Goal: Book appointment/travel/reservation

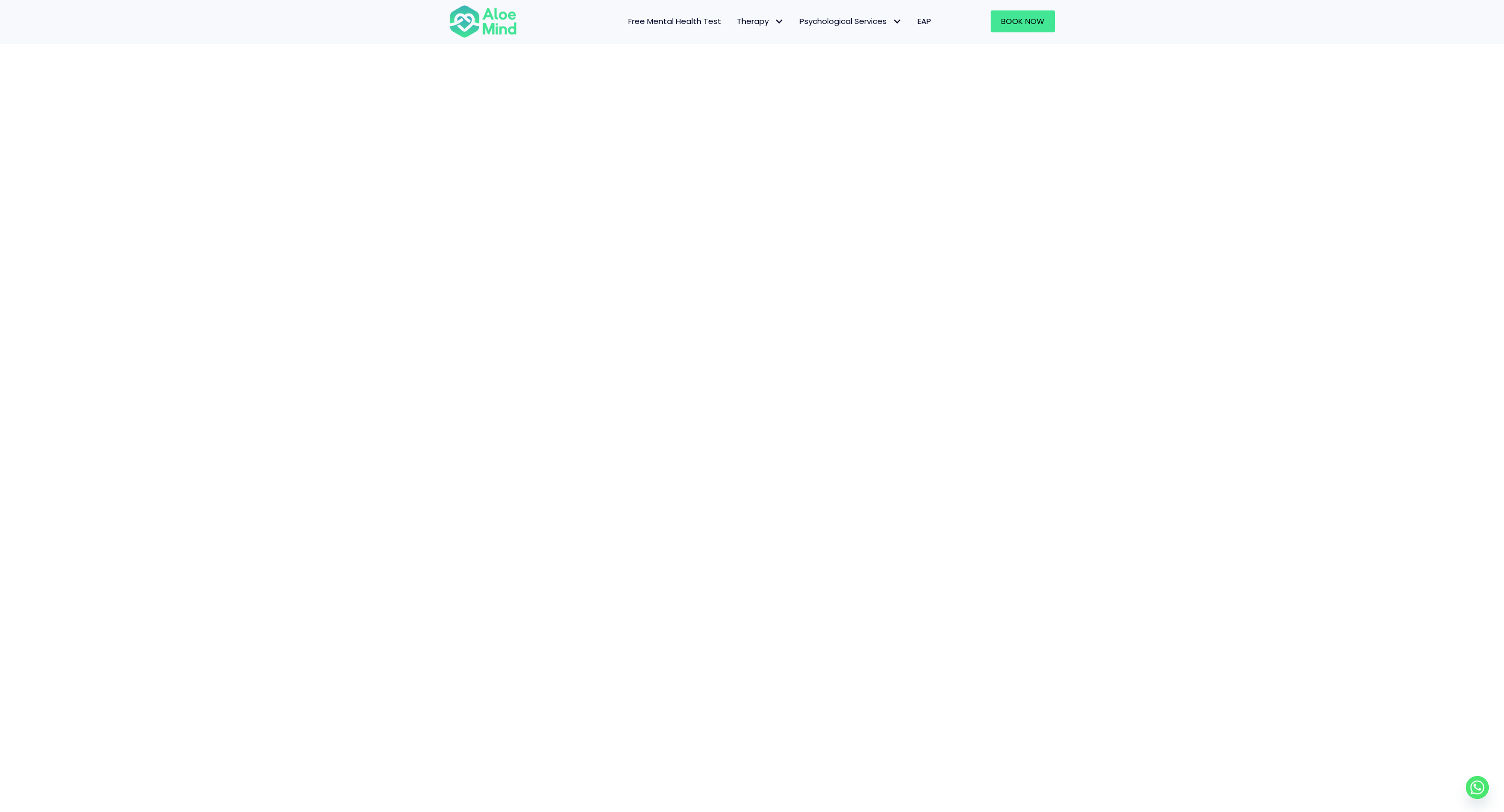
scroll to position [171, 0]
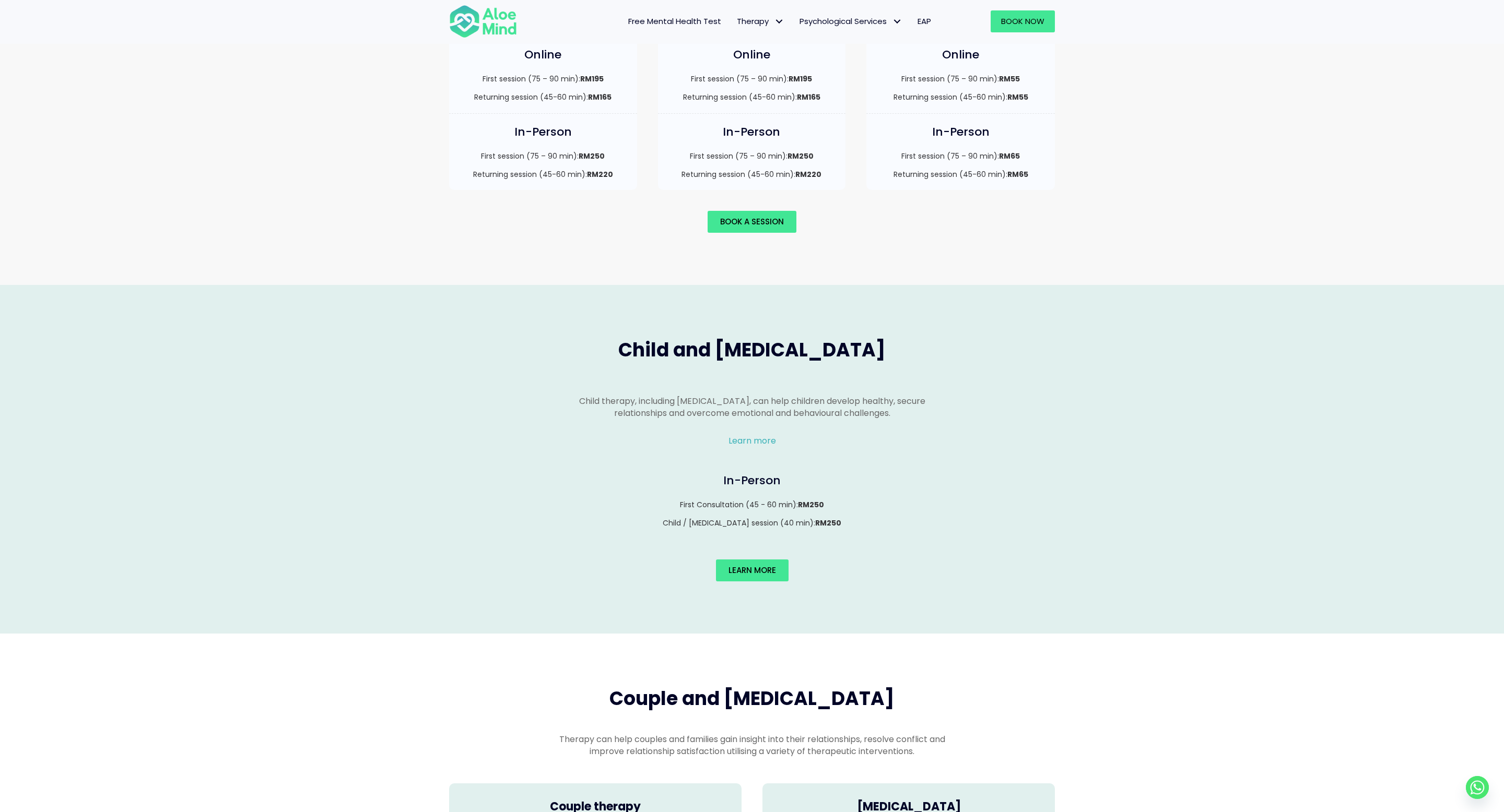
scroll to position [1151, 0]
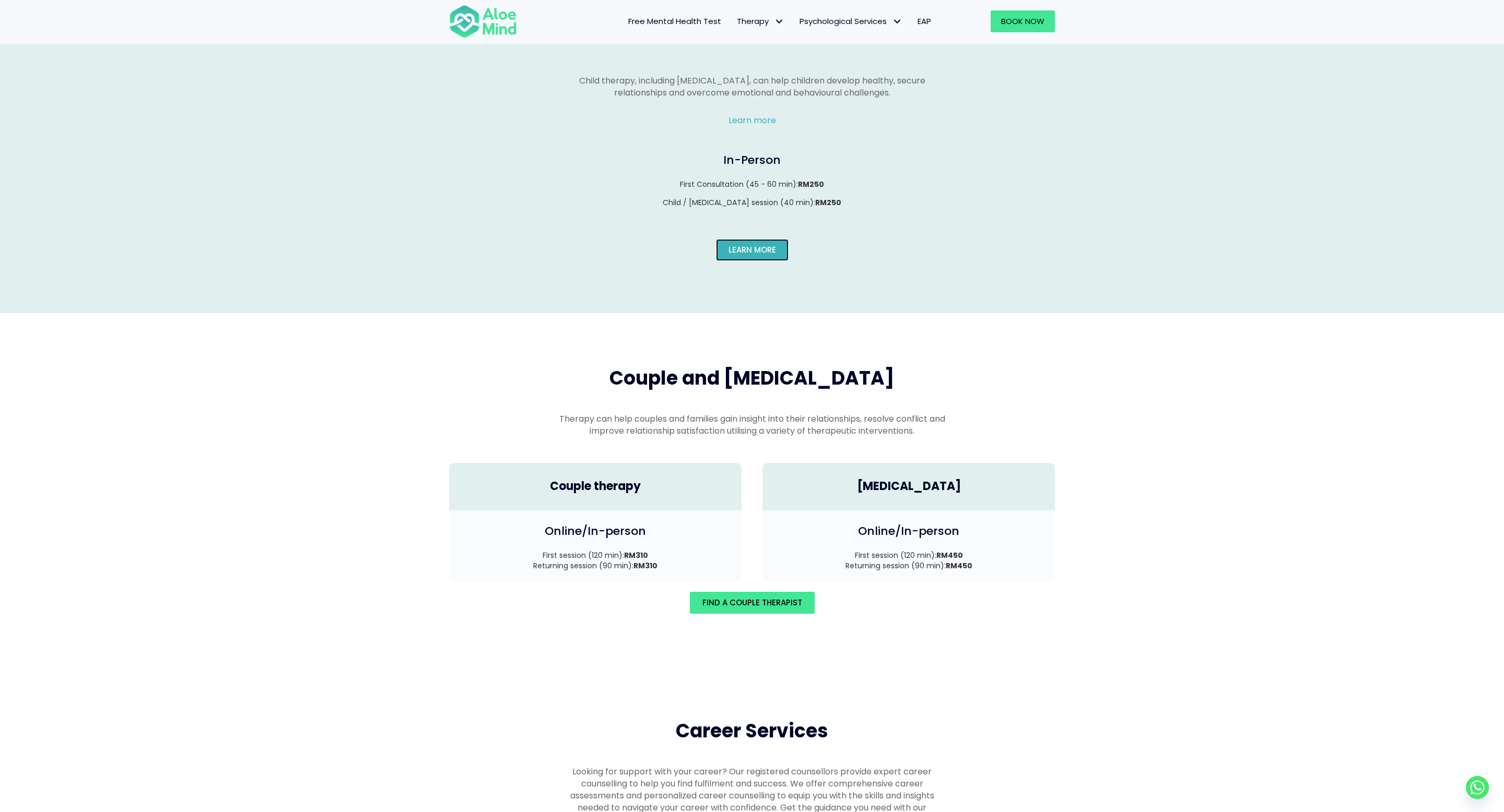
click at [759, 244] on span "Learn More" at bounding box center [752, 250] width 47 height 11
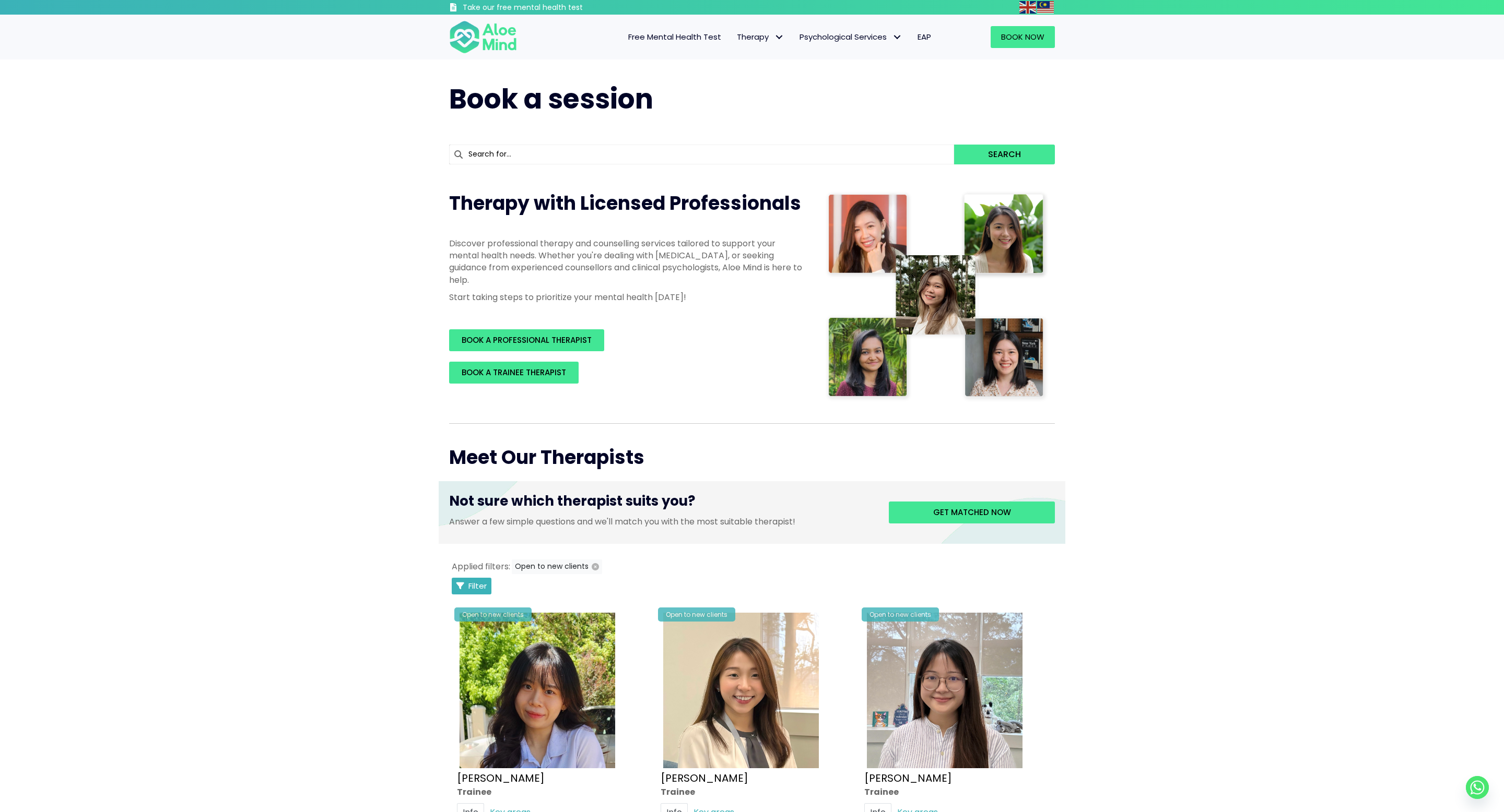
click at [480, 583] on span "Filter" at bounding box center [477, 586] width 18 height 11
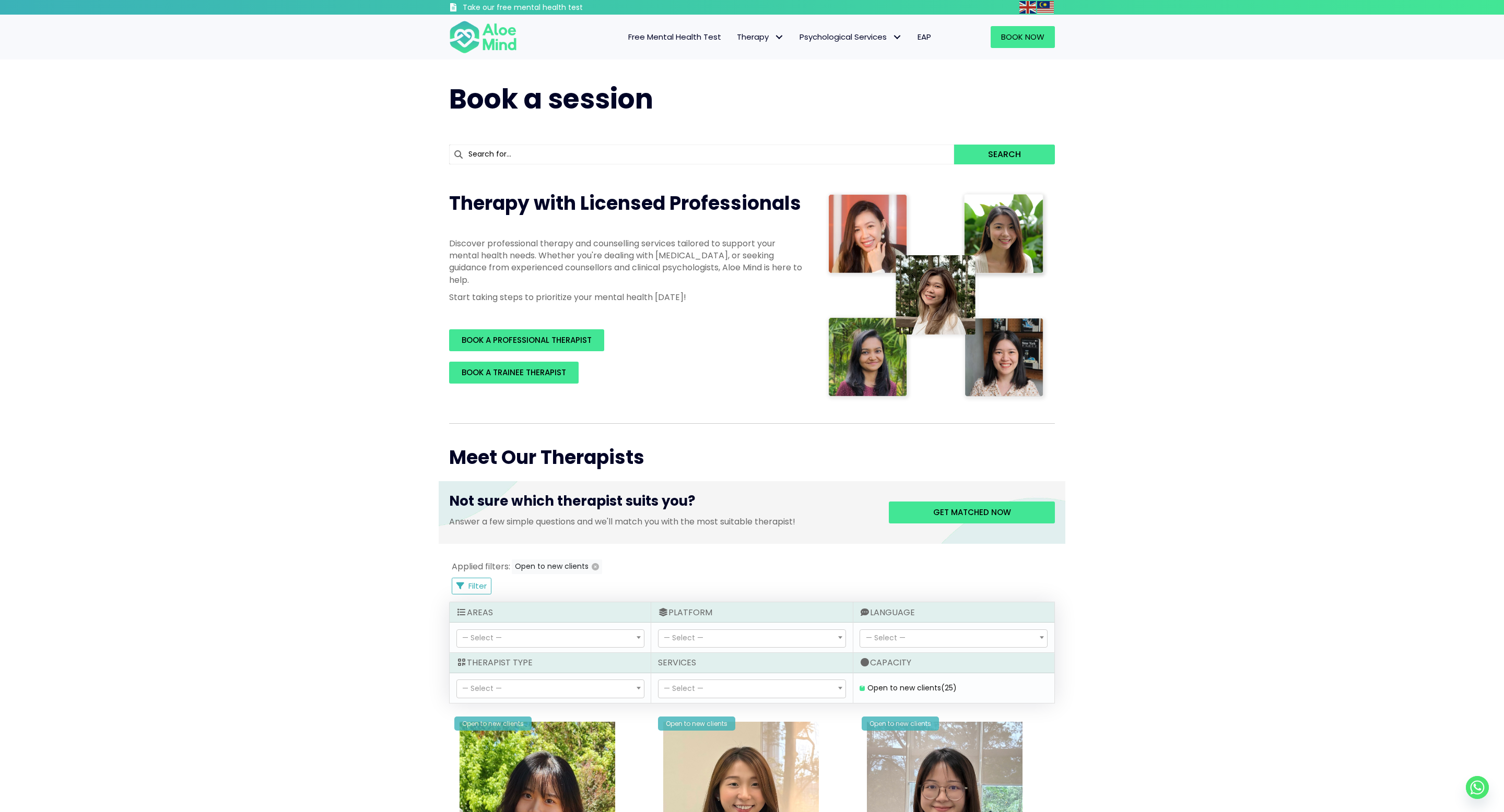
click at [701, 688] on span "— Select —" at bounding box center [683, 689] width 39 height 10
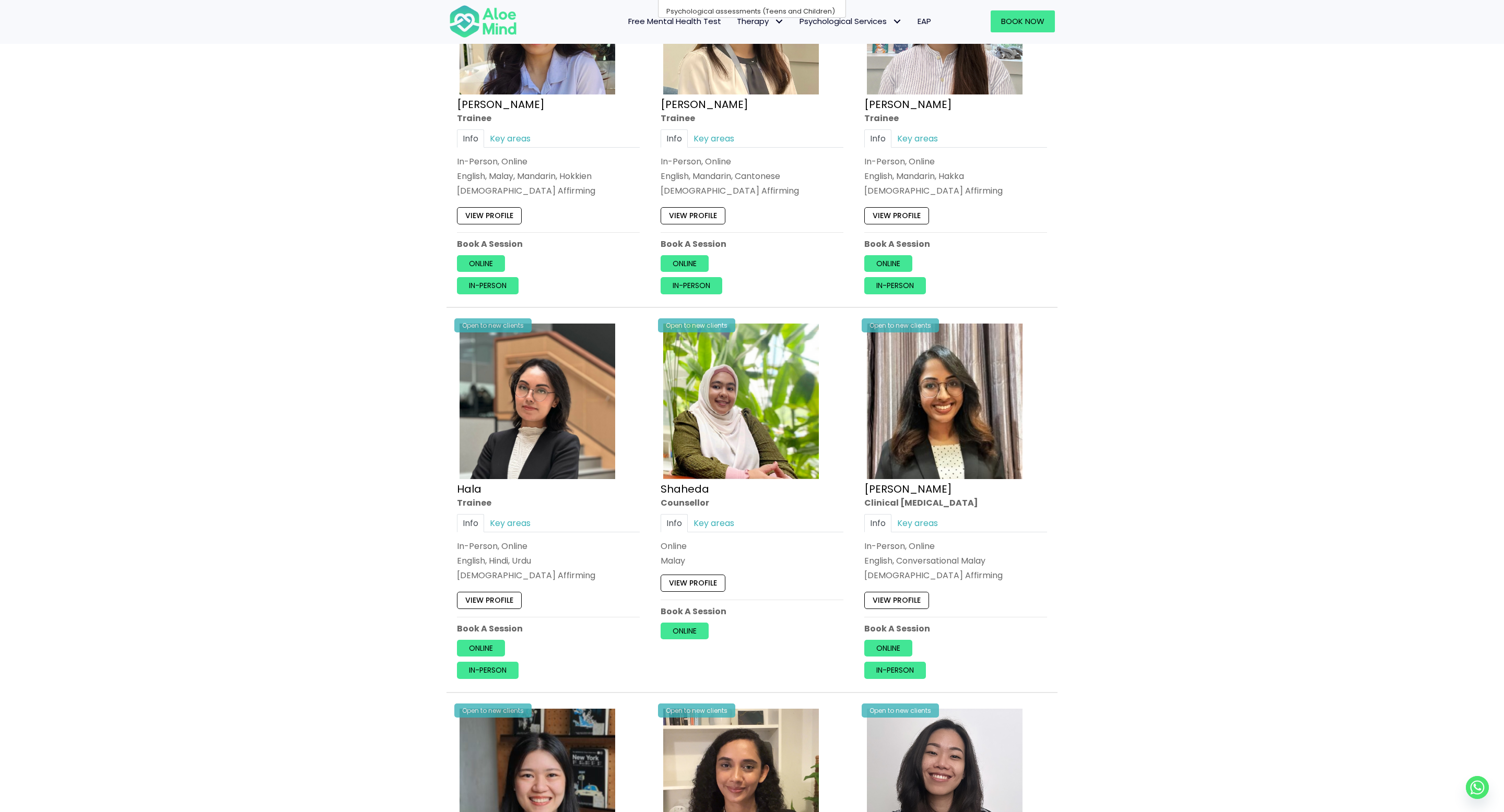
scroll to position [1650, 0]
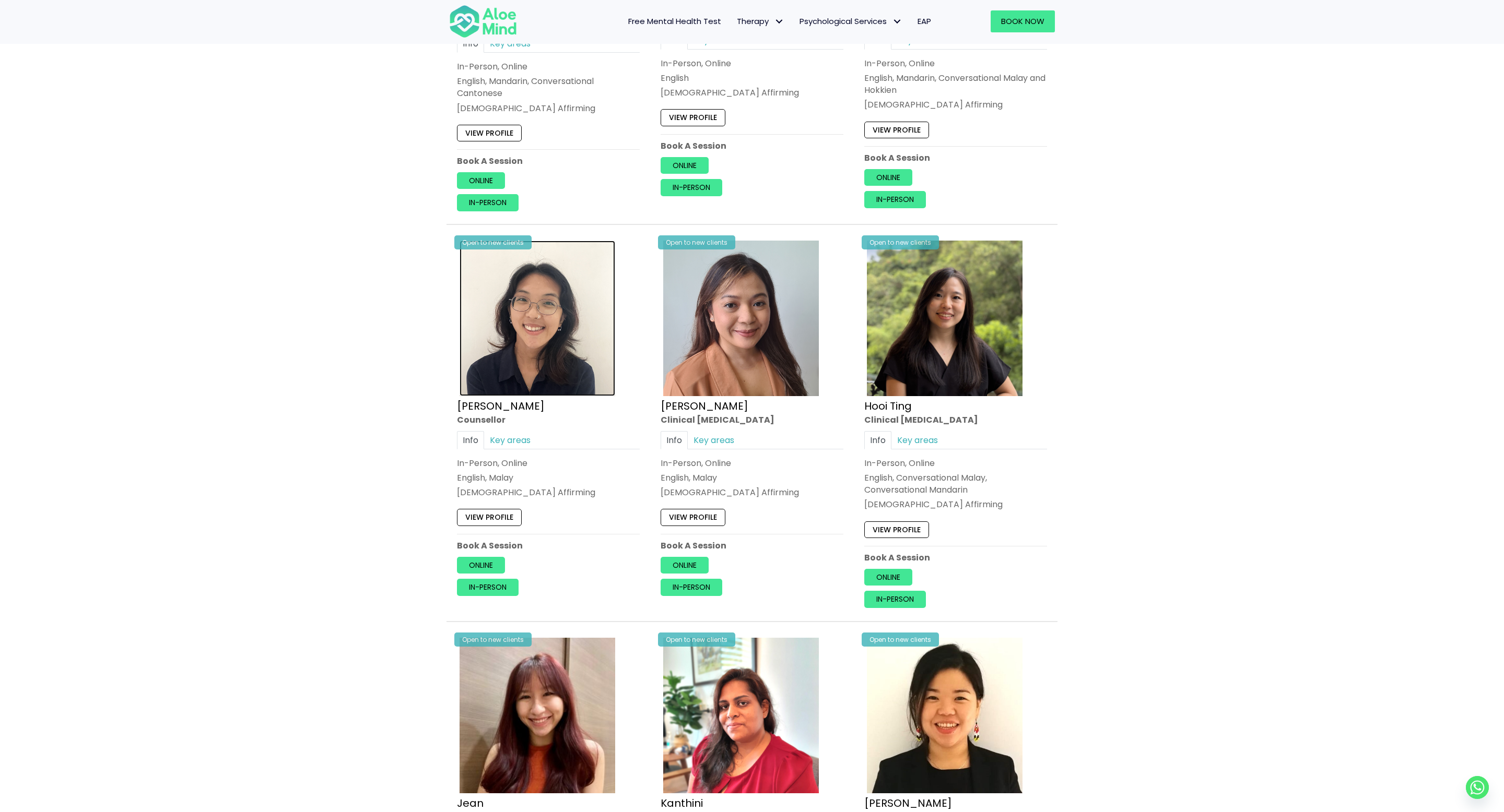
click at [555, 359] on div "Applied filters: Open to new clients Filter Filter Sort by: Newclient (desc) Li…" at bounding box center [752, 711] width 606 height 3606
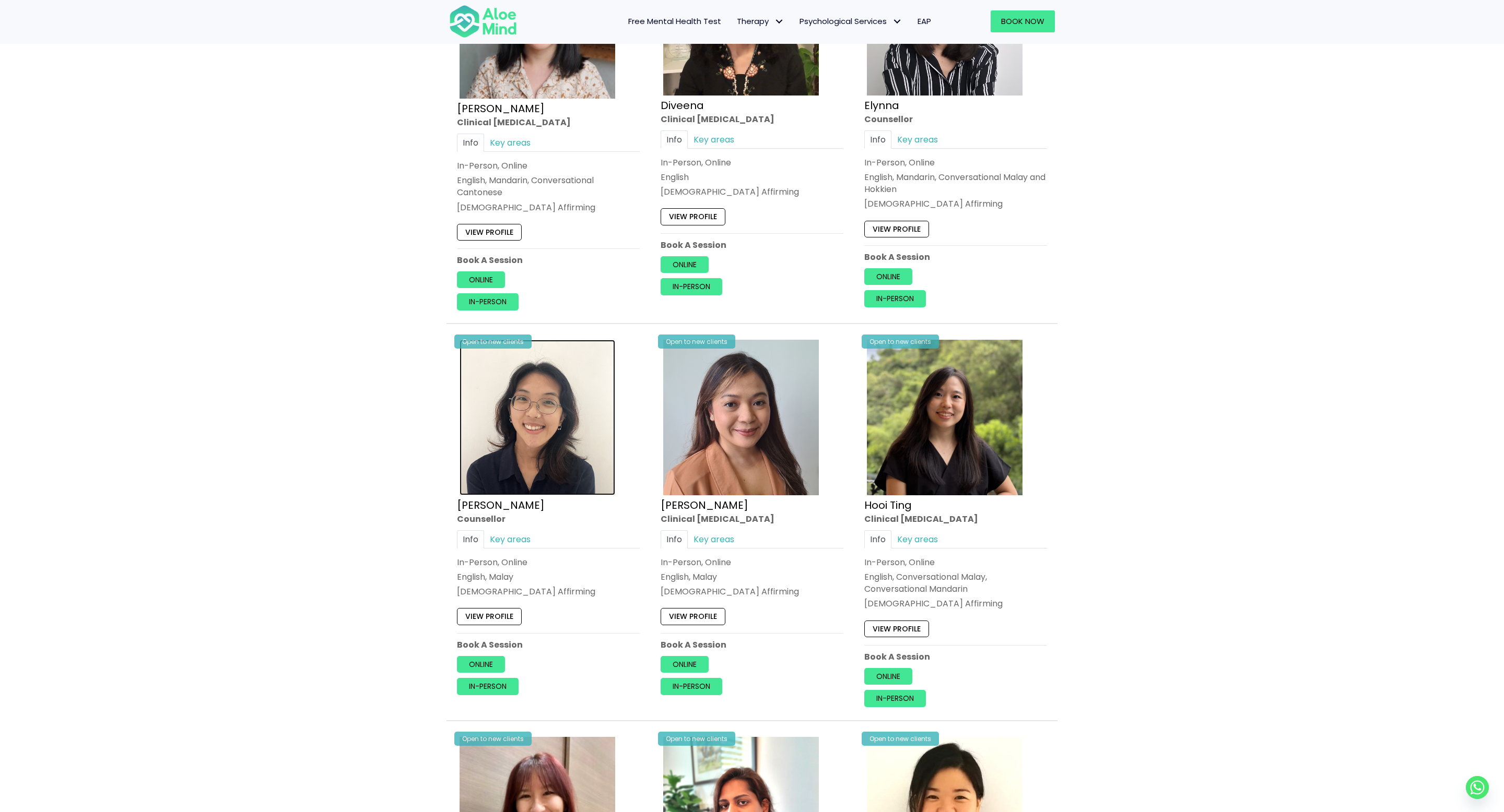
scroll to position [1525, 0]
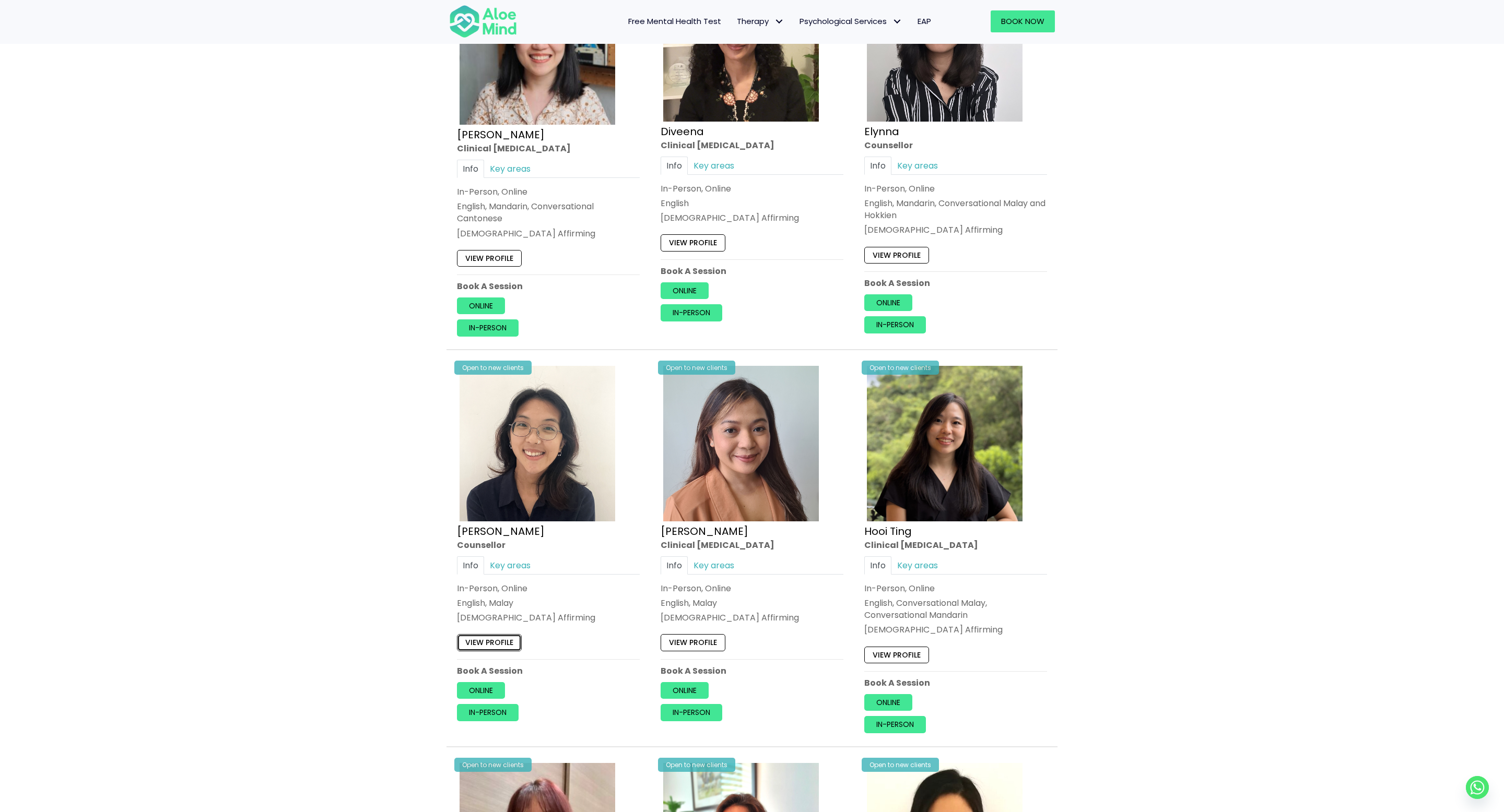
click at [500, 647] on link "View profile" at bounding box center [489, 643] width 65 height 17
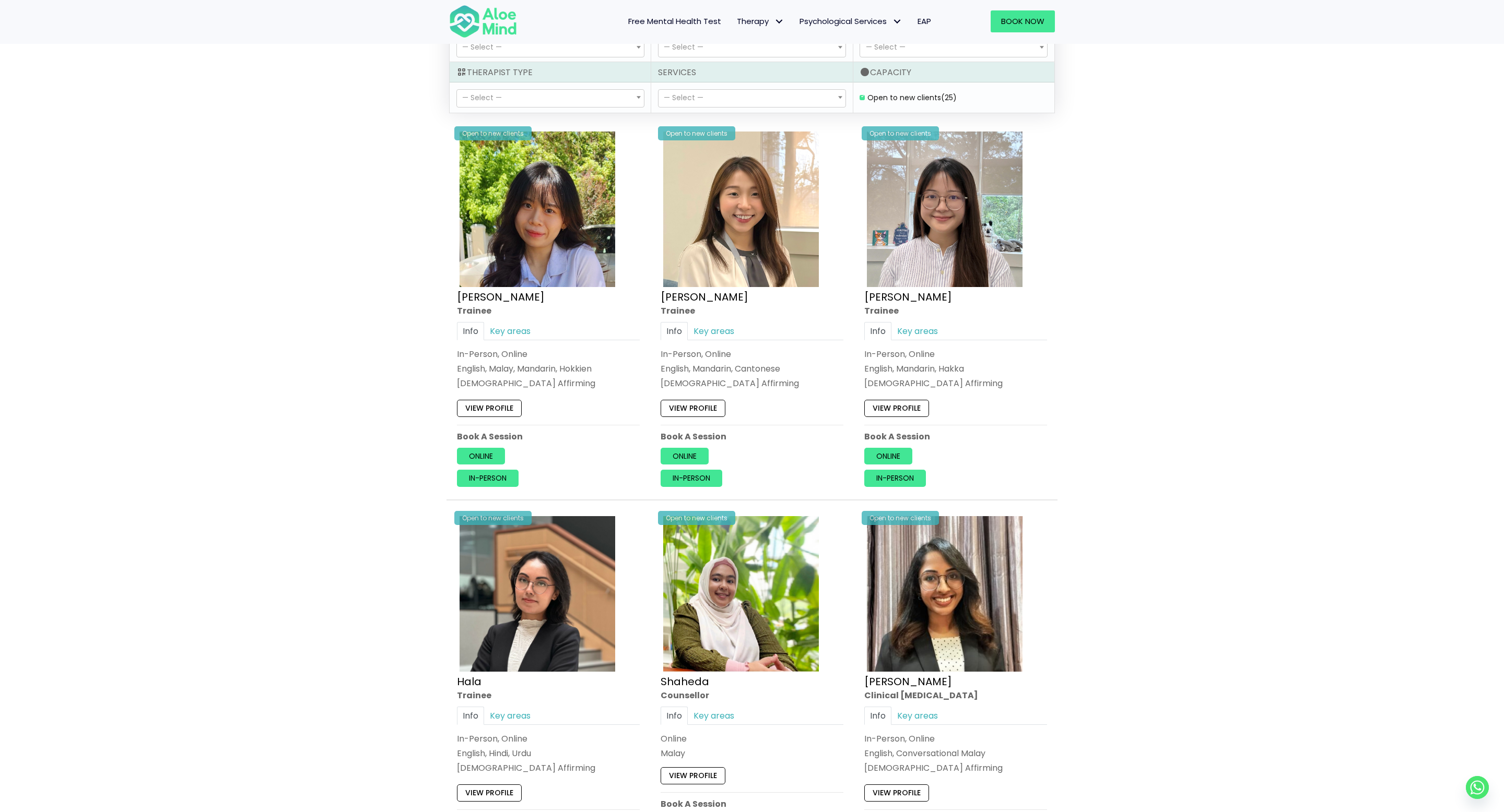
scroll to position [0, 0]
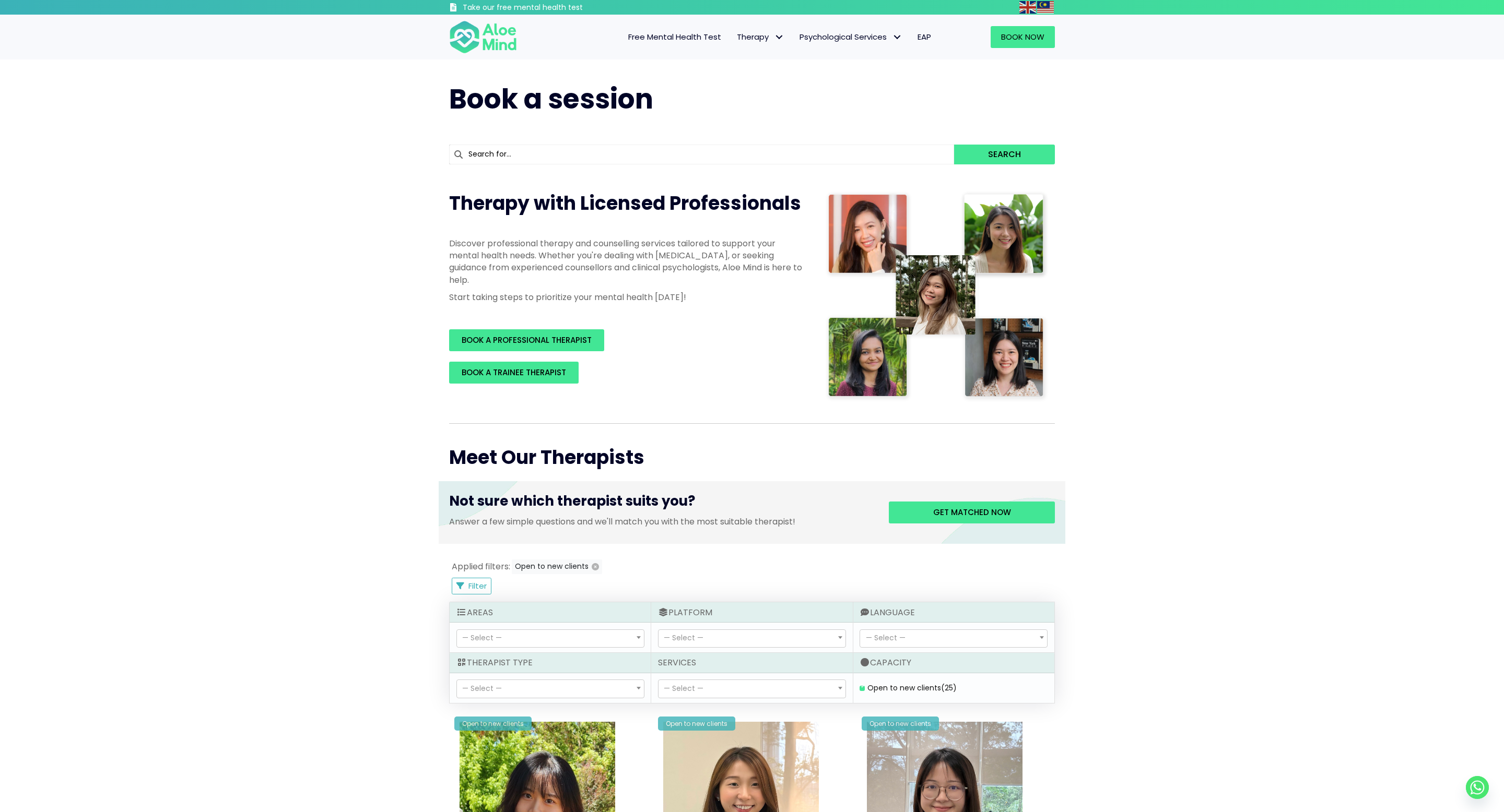
click at [593, 569] on icon "button" at bounding box center [596, 567] width 7 height 7
checkbox clients "false"
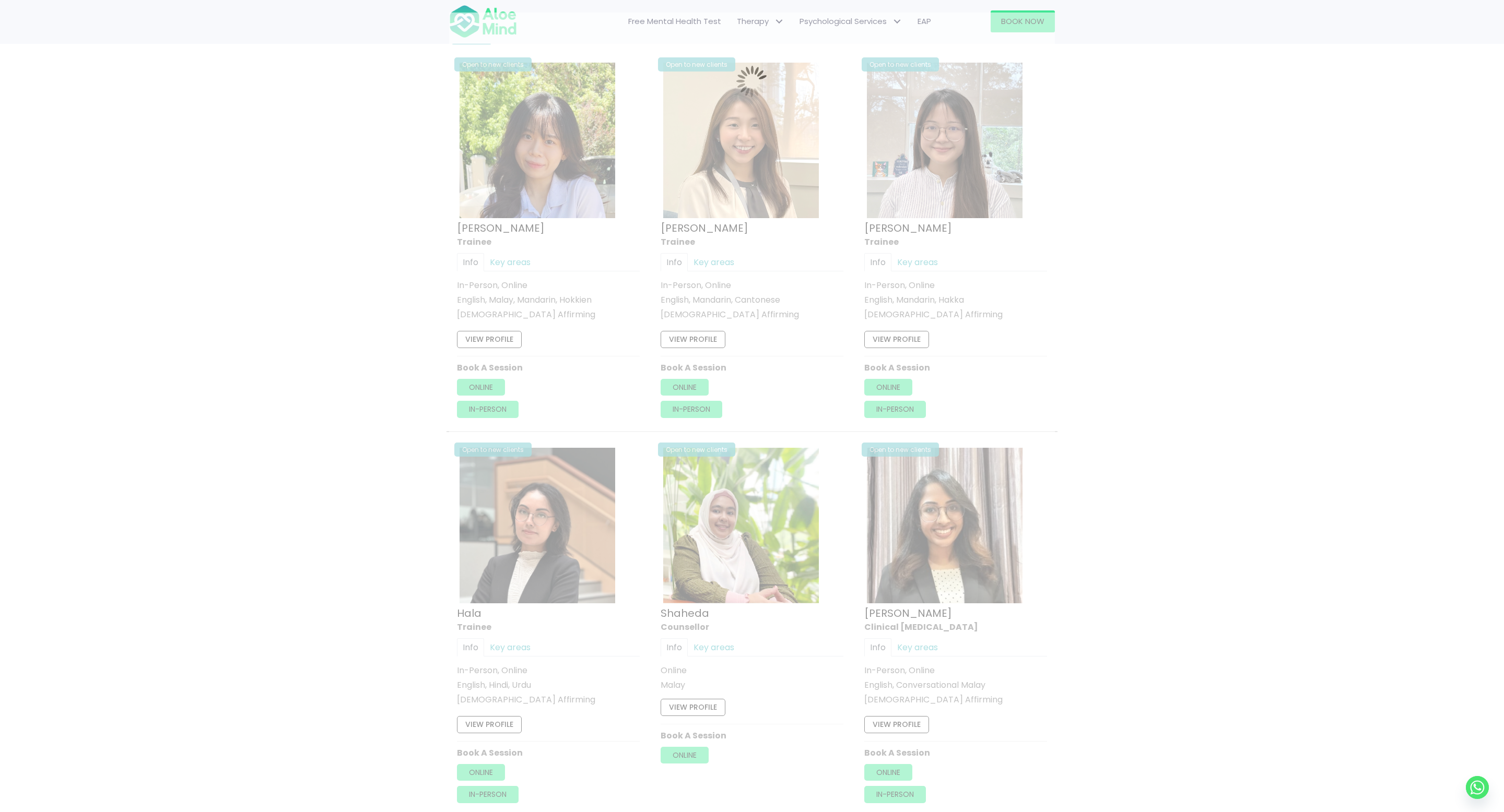
scroll to position [560, 0]
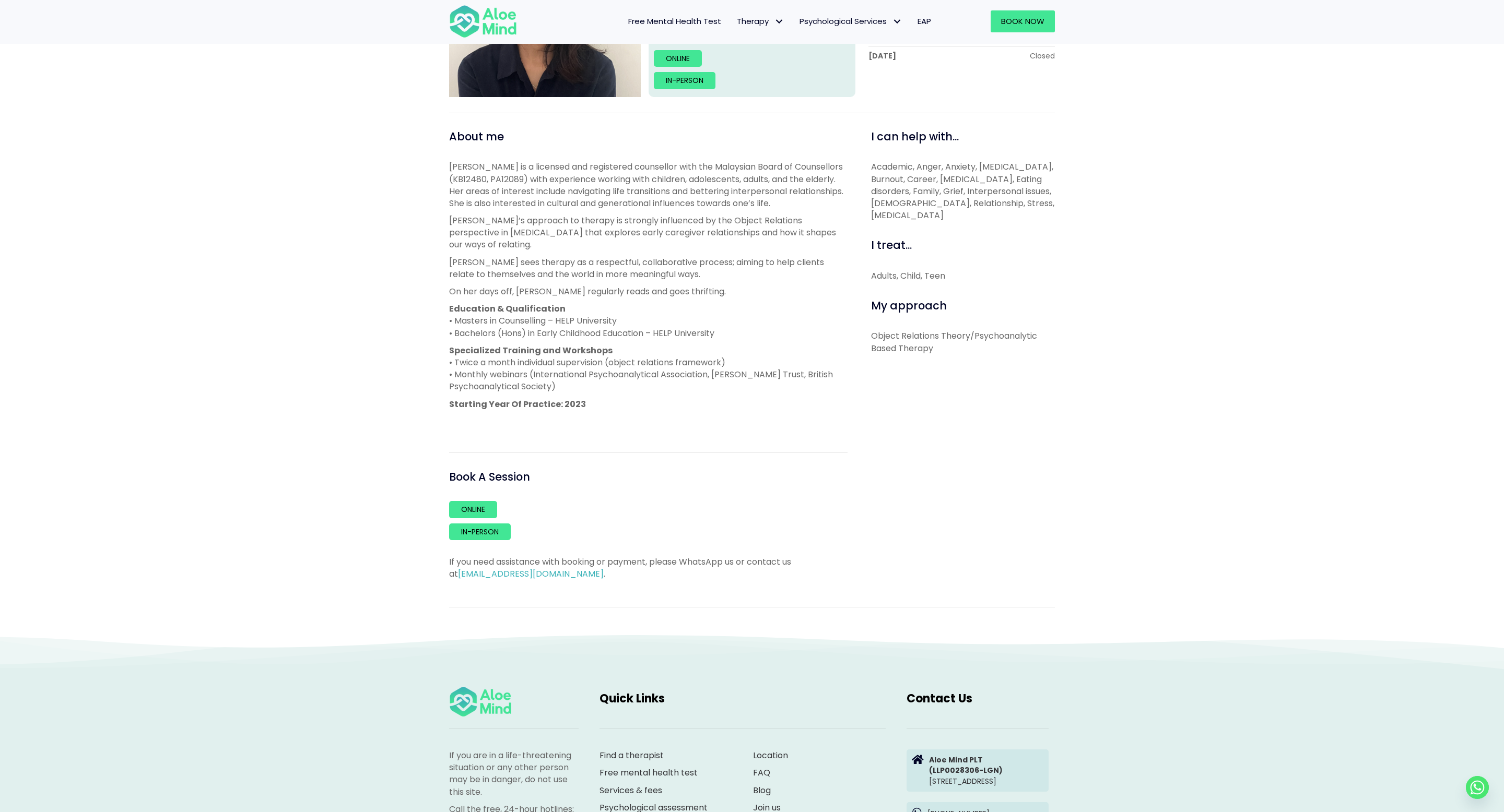
scroll to position [222, 0]
